Goal: Task Accomplishment & Management: Manage account settings

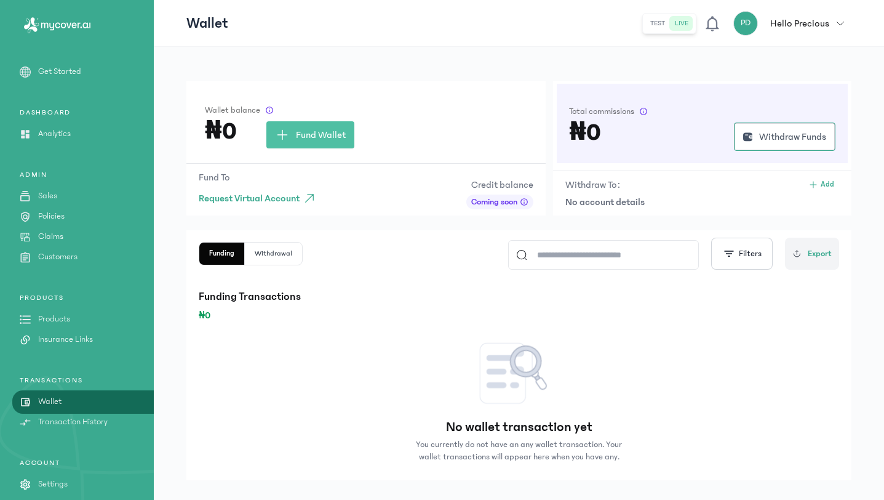
click at [354, 76] on div "Wallet balance ₦0 Fund Wallet Fund To Request Virtual Account Credit balance Co…" at bounding box center [519, 283] width 731 height 473
click at [435, 22] on span "button" at bounding box center [841, 23] width 22 height 7
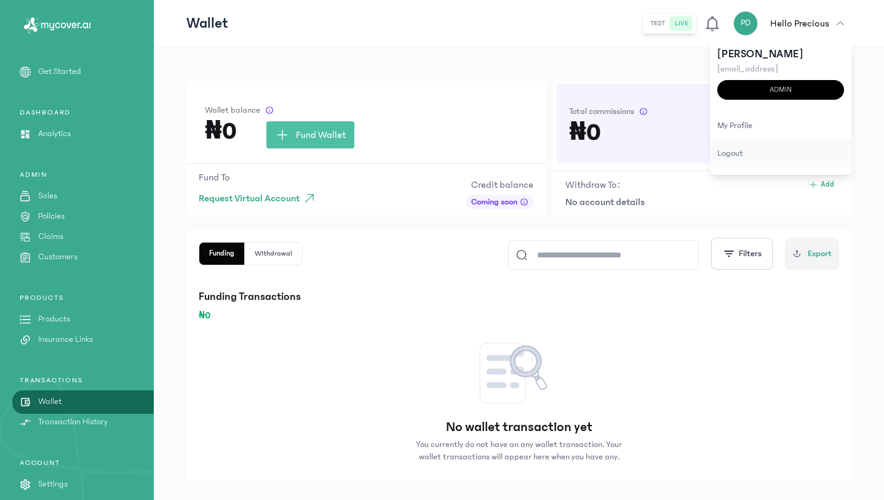
click at [435, 154] on div "logout" at bounding box center [781, 154] width 142 height 28
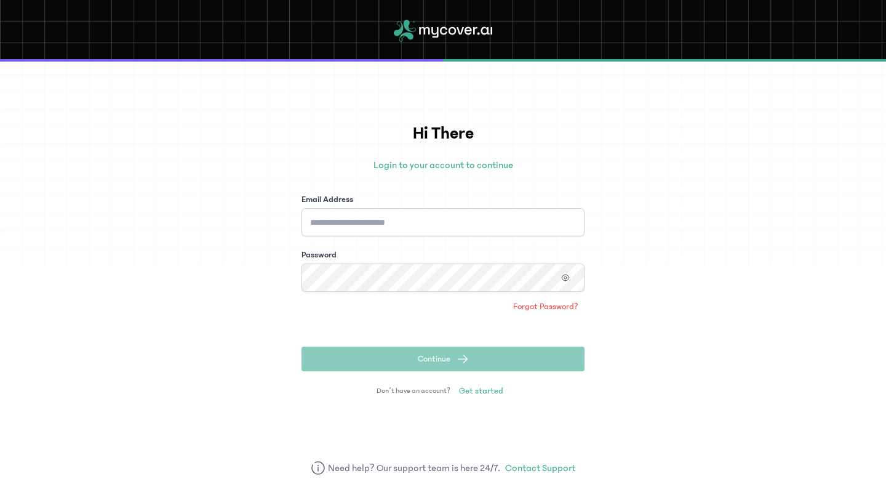
click at [435, 244] on div "Email Address Password" at bounding box center [443, 242] width 283 height 98
click at [435, 225] on input "Email Address" at bounding box center [443, 222] width 283 height 28
